Goal: Navigation & Orientation: Find specific page/section

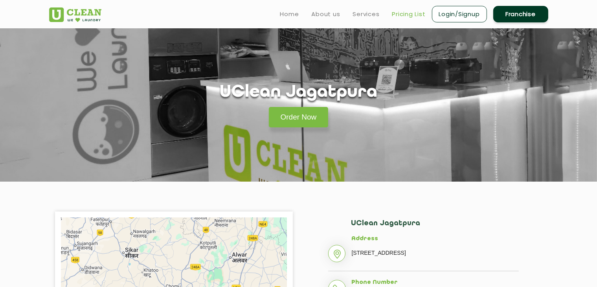
click at [412, 15] on link "Pricing List" at bounding box center [408, 13] width 33 height 9
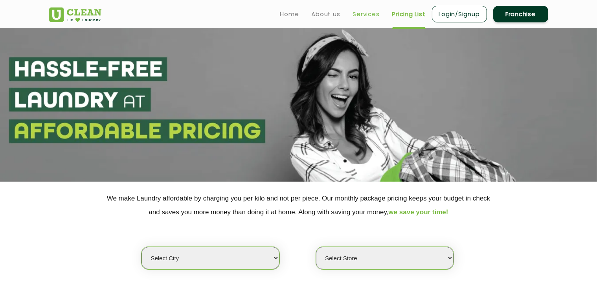
click at [372, 14] on link "Services" at bounding box center [366, 13] width 27 height 9
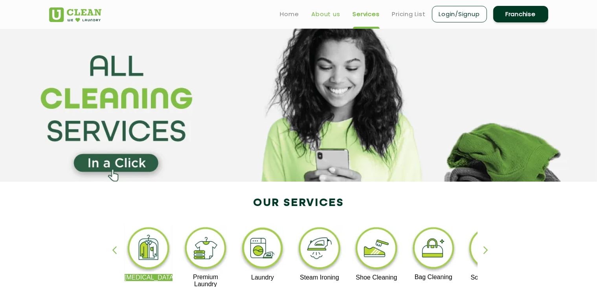
click at [328, 13] on link "About us" at bounding box center [326, 13] width 29 height 9
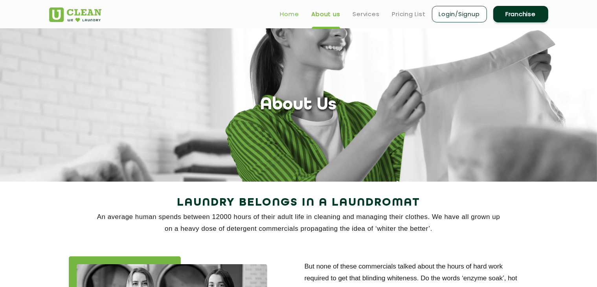
click at [290, 12] on link "Home" at bounding box center [289, 13] width 19 height 9
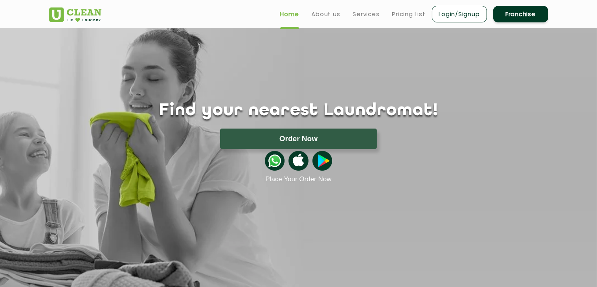
click at [332, 65] on div "Find your nearest Laundromat! Please select the location Order Now Place Your O…" at bounding box center [298, 105] width 511 height 155
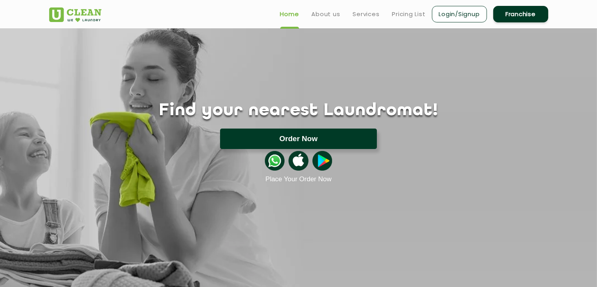
click at [317, 143] on button "Order Now" at bounding box center [298, 139] width 157 height 20
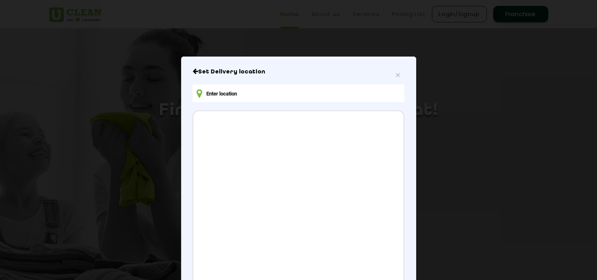
click at [212, 45] on div "× Set Delivery location Address CONFIRM LOCATION" at bounding box center [298, 140] width 597 height 280
